Goal: Task Accomplishment & Management: Complete application form

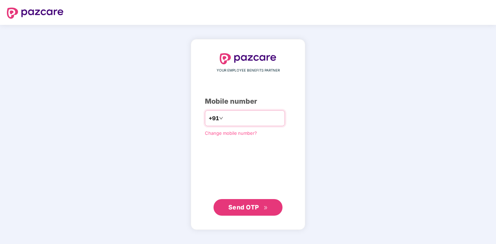
click at [238, 118] on input "number" at bounding box center [253, 118] width 57 height 11
type input "**********"
click at [238, 208] on span "Send OTP" at bounding box center [244, 206] width 31 height 7
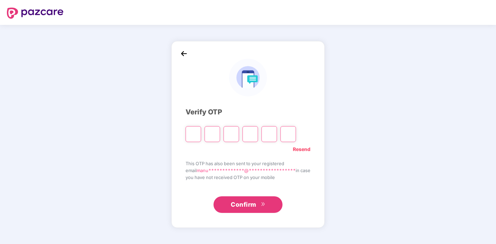
type input "*"
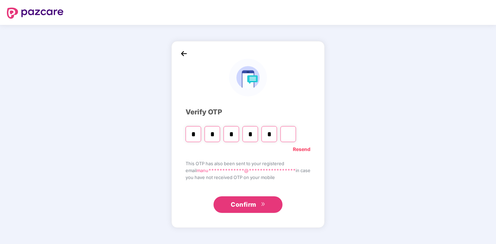
type input "*"
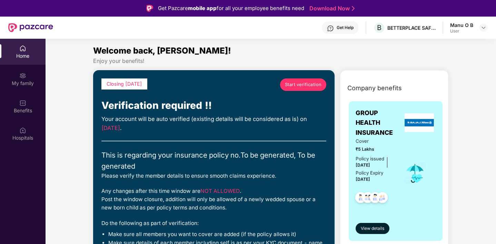
click at [305, 85] on span "Start verification" at bounding box center [303, 84] width 37 height 7
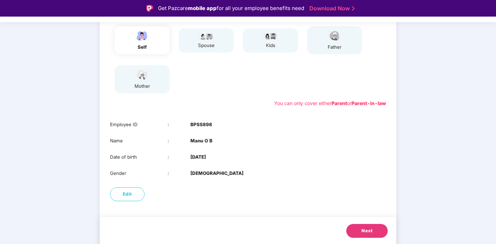
scroll to position [17, 0]
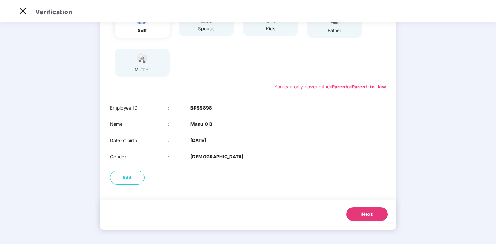
click at [362, 213] on span "Next" at bounding box center [367, 214] width 11 height 7
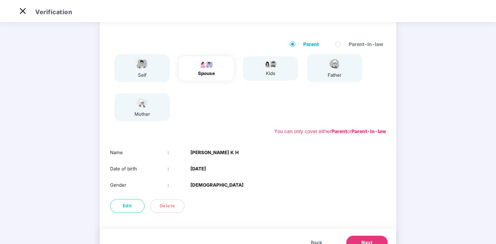
scroll to position [38, 0]
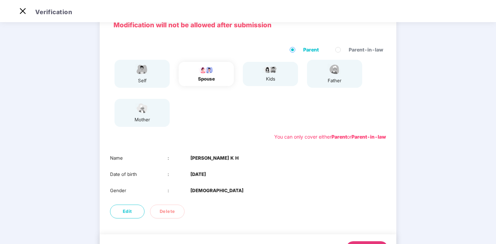
click at [282, 77] on div "kids" at bounding box center [270, 74] width 55 height 24
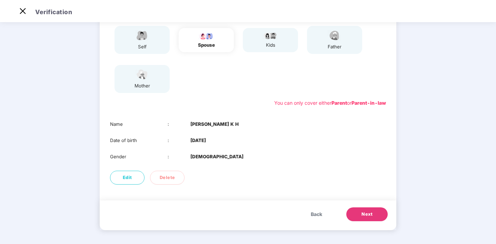
click at [369, 218] on button "Next" at bounding box center [367, 214] width 41 height 14
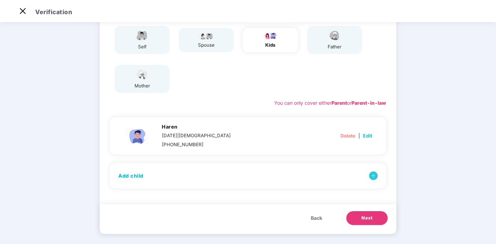
click at [362, 221] on span "Next" at bounding box center [367, 217] width 11 height 7
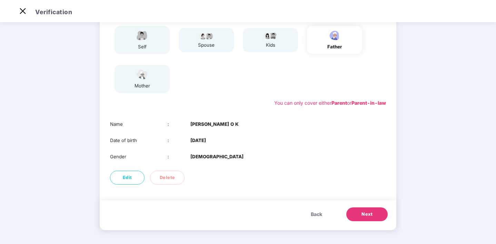
click at [373, 215] on button "Next" at bounding box center [367, 214] width 41 height 14
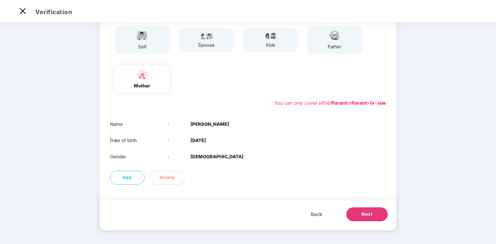
click at [367, 214] on span "Next" at bounding box center [367, 214] width 11 height 7
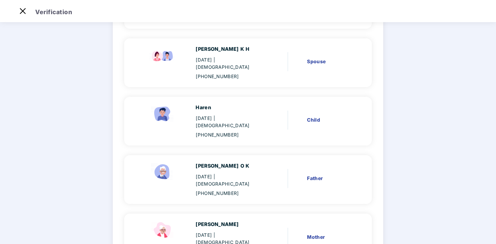
scroll to position [152, 0]
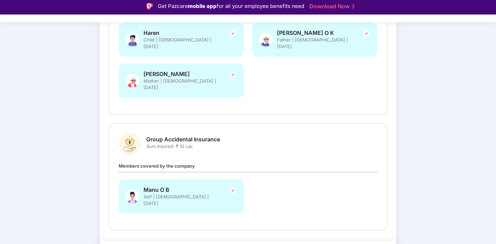
scroll to position [17, 0]
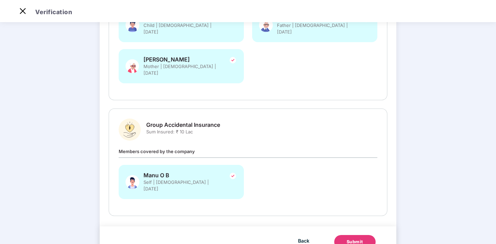
click at [359, 238] on div "Submit" at bounding box center [355, 241] width 17 height 7
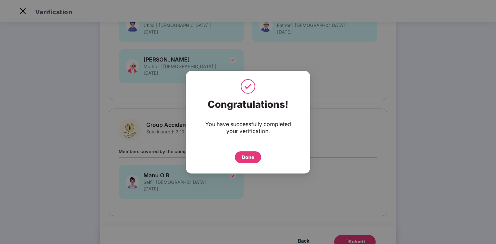
click at [247, 158] on div "Done" at bounding box center [248, 157] width 12 height 8
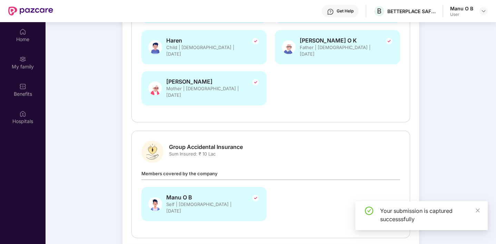
scroll to position [39, 0]
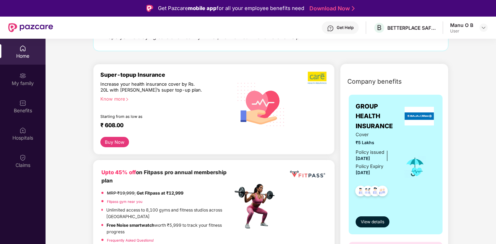
scroll to position [126, 0]
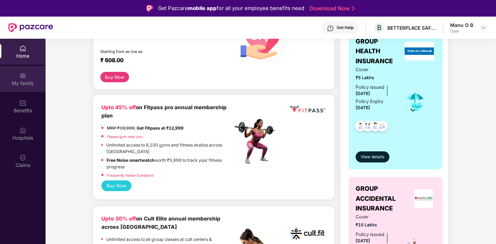
click at [20, 86] on div "My family" at bounding box center [23, 83] width 46 height 7
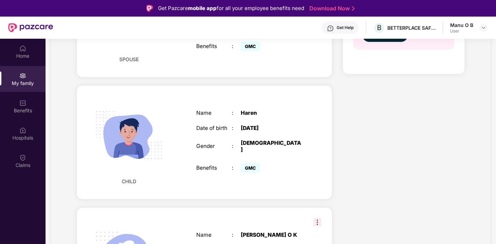
scroll to position [464, 0]
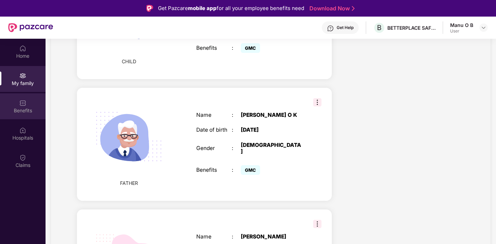
click at [23, 105] on img at bounding box center [22, 102] width 7 height 7
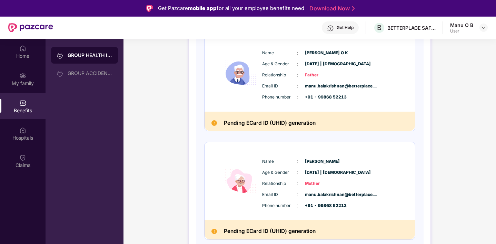
scroll to position [39, 0]
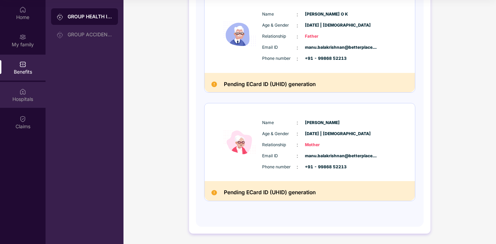
click at [24, 92] on img at bounding box center [22, 91] width 7 height 7
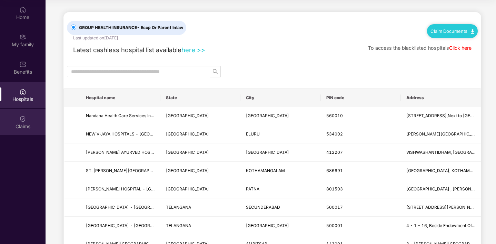
click at [25, 117] on img at bounding box center [22, 118] width 7 height 7
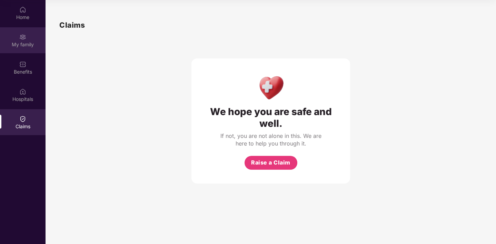
click at [22, 39] on img at bounding box center [22, 36] width 7 height 7
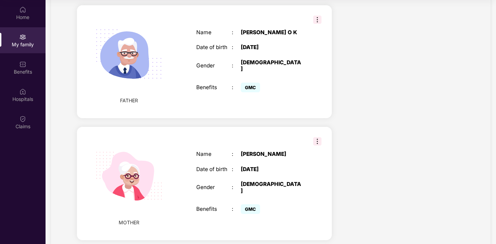
scroll to position [506, 0]
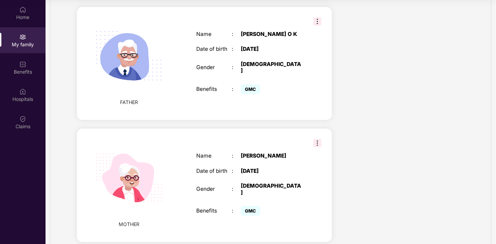
drag, startPoint x: 359, startPoint y: 207, endPoint x: 355, endPoint y: 216, distance: 10.7
click at [19, 14] on div "Home" at bounding box center [23, 17] width 46 height 7
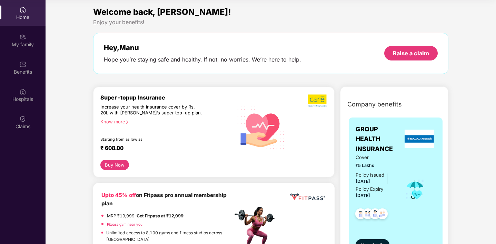
scroll to position [180, 0]
